Goal: Navigation & Orientation: Find specific page/section

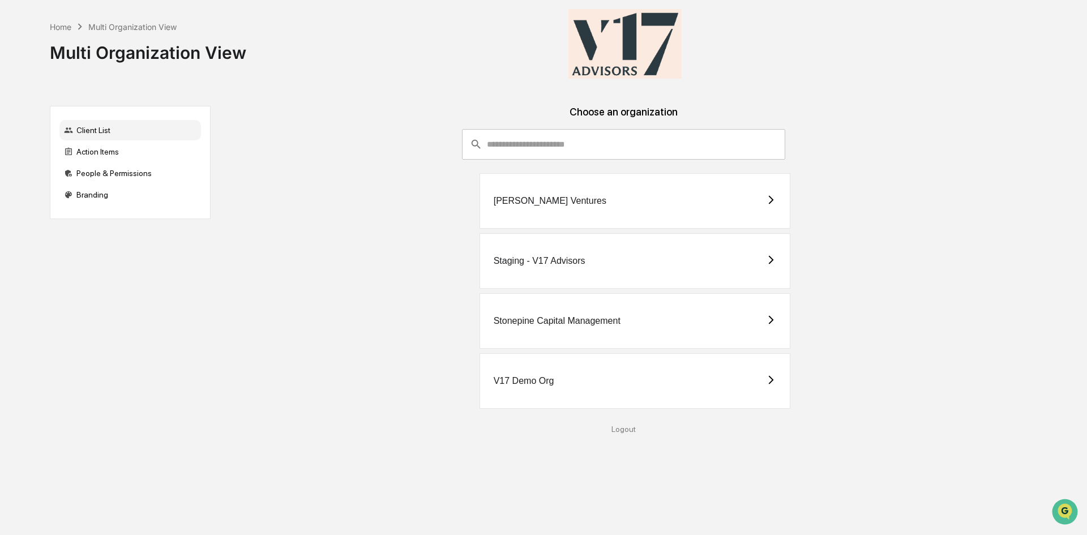
click at [531, 324] on div "Stonepine Capital Management" at bounding box center [557, 321] width 127 height 10
